Goal: Task Accomplishment & Management: Manage account settings

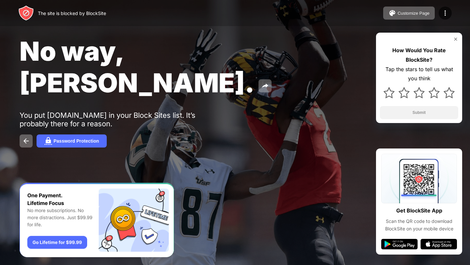
click at [448, 12] on img at bounding box center [445, 13] width 8 height 8
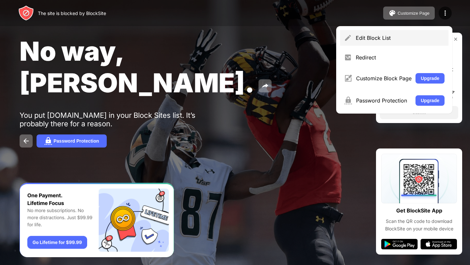
click at [411, 32] on div "Edit Block List" at bounding box center [394, 38] width 108 height 16
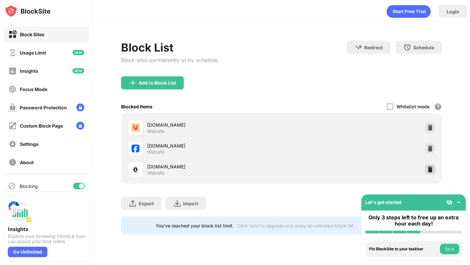
click at [431, 170] on img at bounding box center [430, 169] width 7 height 7
